Goal: Task Accomplishment & Management: Complete application form

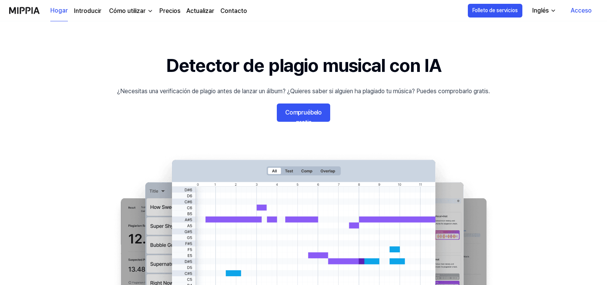
click at [313, 113] on font "Compruébelo gratis" at bounding box center [303, 117] width 37 height 17
click at [309, 109] on font "Compruébelo gratis" at bounding box center [303, 117] width 37 height 17
